Goal: Find specific page/section: Find specific page/section

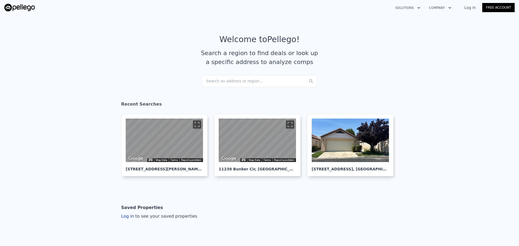
click at [237, 81] on div "Search an address or region..." at bounding box center [260, 81] width 116 height 12
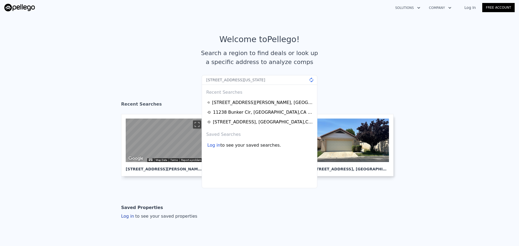
type input "[STREET_ADDRESS][US_STATE]"
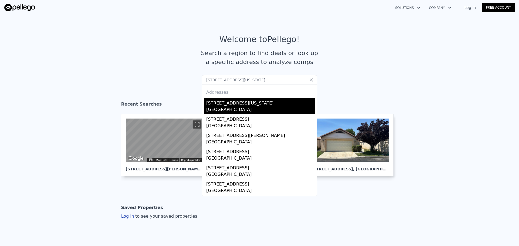
click at [234, 106] on div "[STREET_ADDRESS][US_STATE]" at bounding box center [260, 102] width 109 height 9
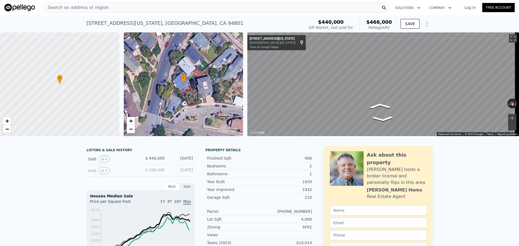
scroll to position [0, 2]
click at [131, 11] on div "Search an address or region" at bounding box center [216, 7] width 346 height 11
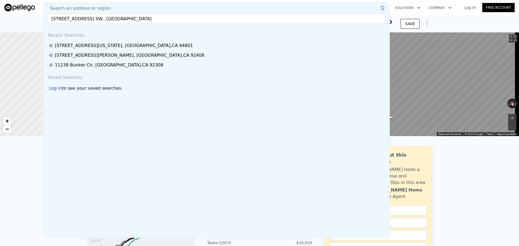
type input "[STREET_ADDRESS] SW., [GEOGRAPHIC_DATA]"
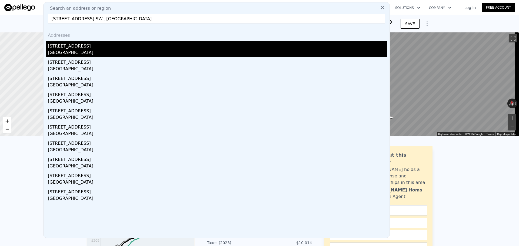
click at [74, 53] on div "[GEOGRAPHIC_DATA]" at bounding box center [217, 53] width 339 height 8
